Goal: Register for event/course

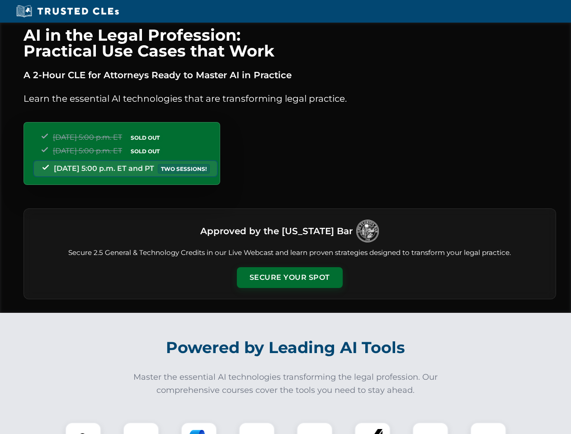
click at [289, 277] on button "Secure Your Spot" at bounding box center [290, 277] width 106 height 21
click at [83, 428] on img at bounding box center [83, 440] width 26 height 26
